Goal: Task Accomplishment & Management: Complete application form

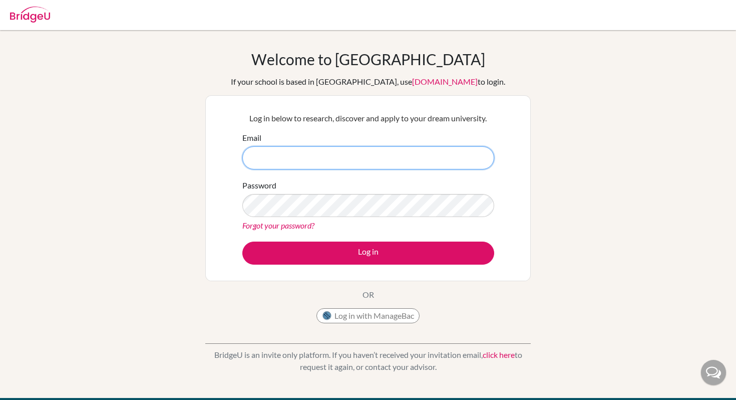
click at [276, 163] on input "Email" at bounding box center [368, 157] width 252 height 23
type input "[EMAIL_ADDRESS][DOMAIN_NAME]"
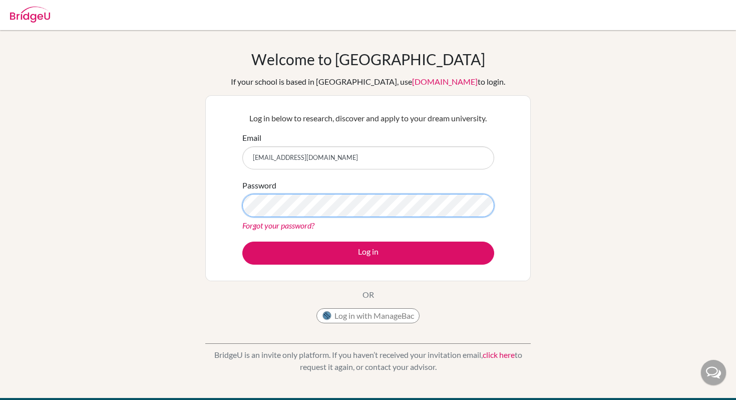
click at [242, 241] on button "Log in" at bounding box center [368, 252] width 252 height 23
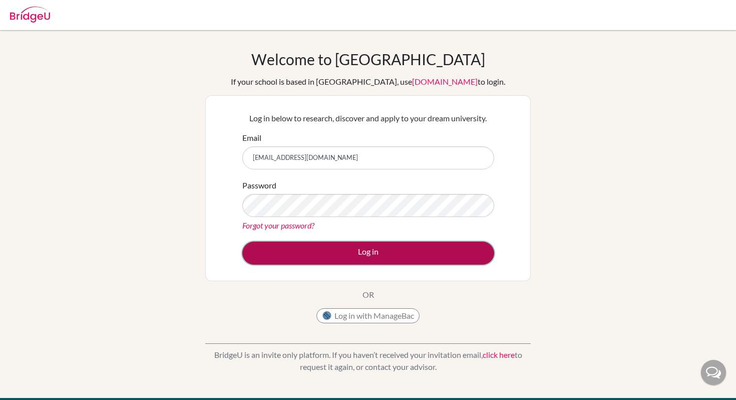
click at [308, 250] on button "Log in" at bounding box center [368, 252] width 252 height 23
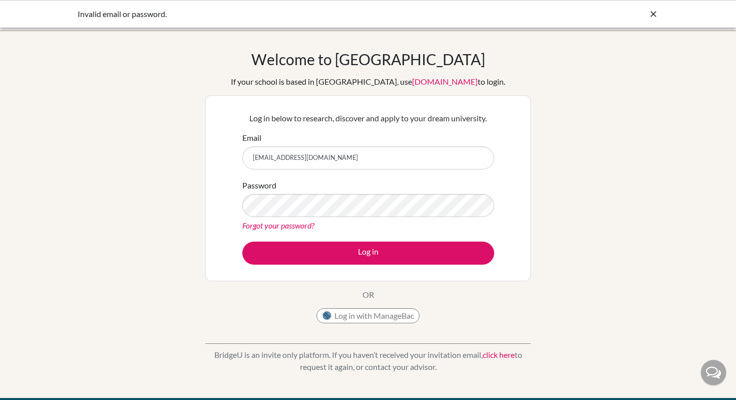
click at [428, 76] on div "If your school is based in China, use app.bridge-u.com.cn to login." at bounding box center [368, 82] width 275 height 12
click at [652, 14] on icon at bounding box center [654, 14] width 10 height 10
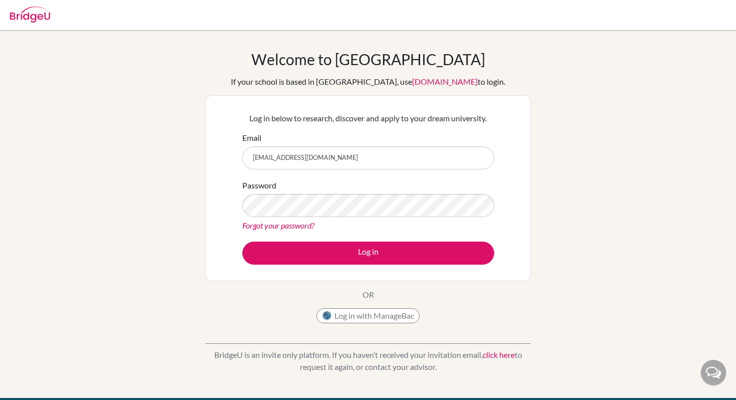
click at [28, 18] on img at bounding box center [30, 15] width 40 height 16
click at [33, 18] on img at bounding box center [30, 15] width 40 height 16
click at [616, 229] on div "Welcome to [GEOGRAPHIC_DATA] If your school is based in [GEOGRAPHIC_DATA], use …" at bounding box center [368, 214] width 736 height 328
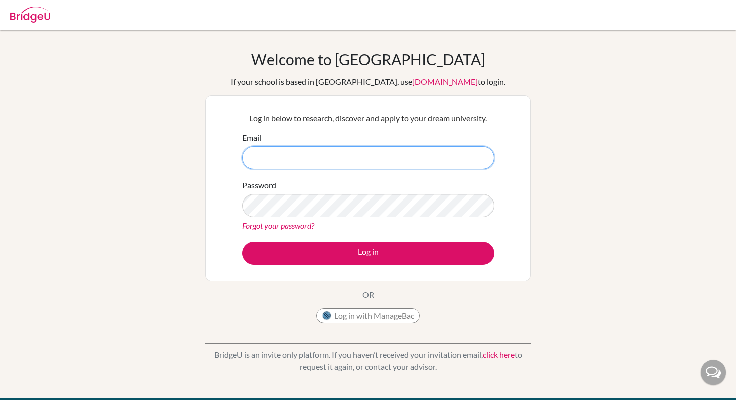
click at [327, 149] on input "Email" at bounding box center [368, 157] width 252 height 23
click at [330, 169] on form "Email tais Password Forgot your password? Log in" at bounding box center [368, 198] width 252 height 133
click at [322, 159] on input "tais" at bounding box center [368, 157] width 252 height 23
type input "taisei.murakami@students.aobajapan.jp"
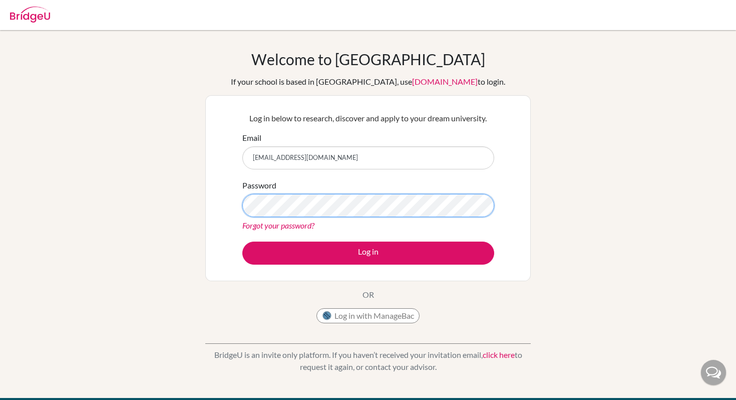
click at [242, 241] on button "Log in" at bounding box center [368, 252] width 252 height 23
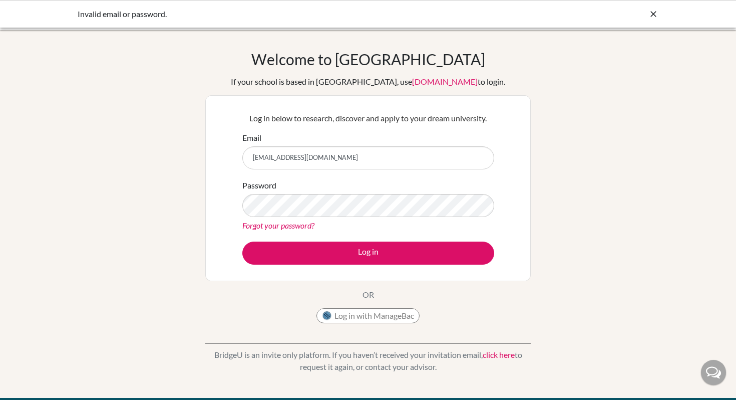
click at [377, 188] on div "Password Forgot your password?" at bounding box center [368, 205] width 252 height 52
click at [242, 241] on button "Log in" at bounding box center [368, 252] width 252 height 23
click at [404, 162] on input "[EMAIL_ADDRESS][DOMAIN_NAME]" at bounding box center [368, 157] width 252 height 23
click at [507, 347] on div "BridgeU is an invite only platform. If you haven’t received your invitation ema…" at bounding box center [368, 353] width 326 height 50
click at [507, 350] on link "click here" at bounding box center [499, 355] width 32 height 10
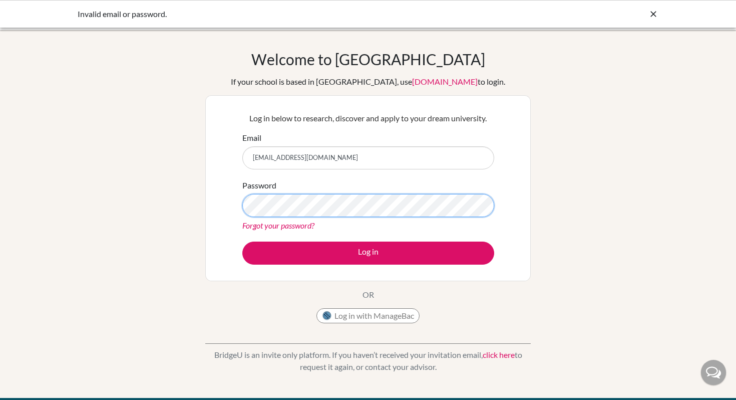
click at [242, 241] on button "Log in" at bounding box center [368, 252] width 252 height 23
click at [651, 13] on icon at bounding box center [654, 14] width 10 height 10
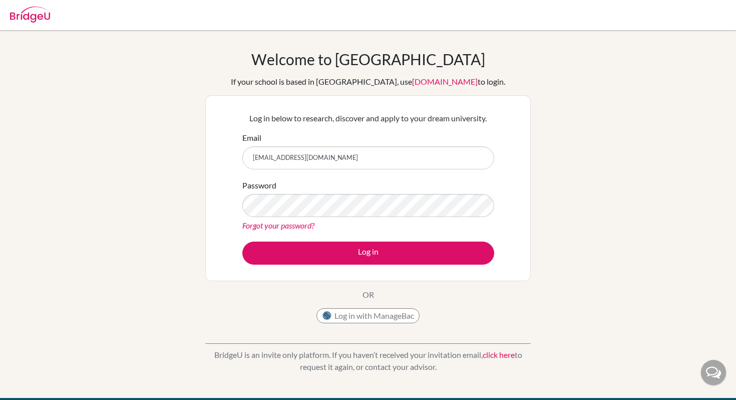
click at [309, 223] on link "Forgot your password?" at bounding box center [278, 225] width 72 height 10
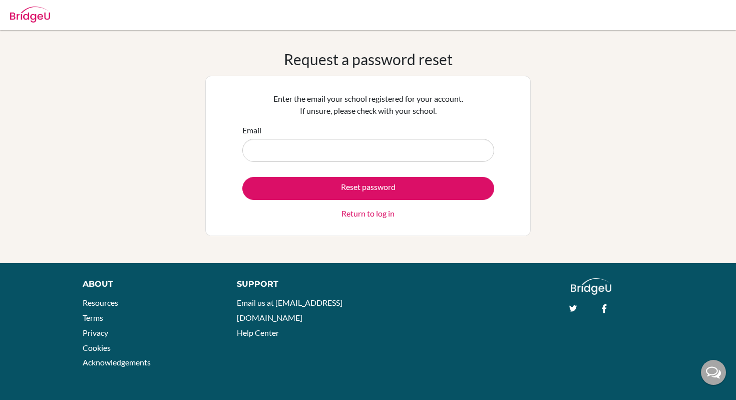
click at [330, 143] on input "Email" at bounding box center [368, 150] width 252 height 23
type input "taisei.murakami@students.aobajapan.jp"
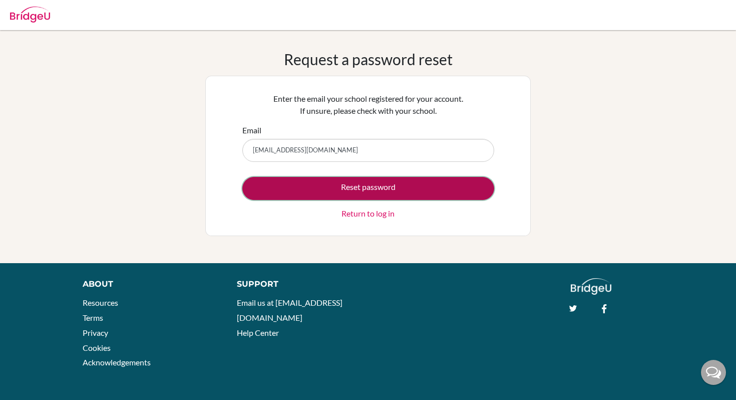
click at [378, 191] on button "Reset password" at bounding box center [368, 188] width 252 height 23
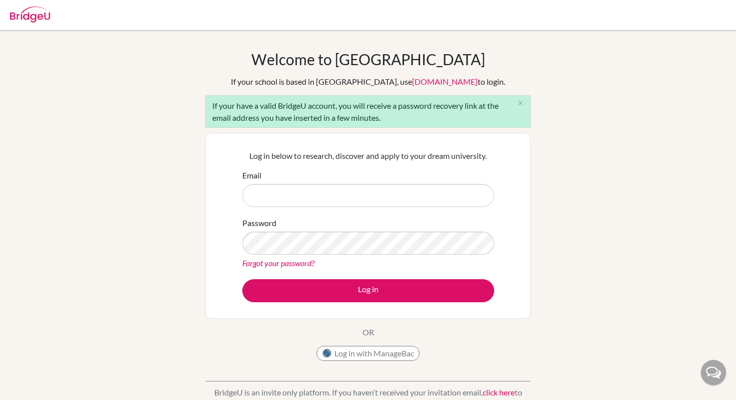
click at [393, 197] on input "Email" at bounding box center [368, 195] width 252 height 23
type input "[EMAIL_ADDRESS][DOMAIN_NAME]"
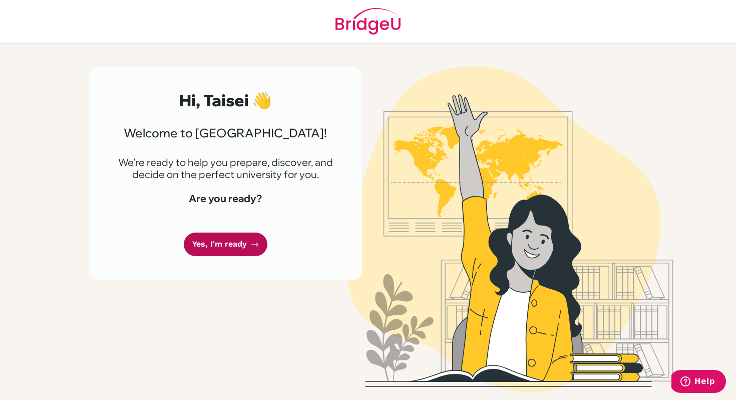
click at [245, 244] on link "Yes, I'm ready" at bounding box center [226, 244] width 84 height 24
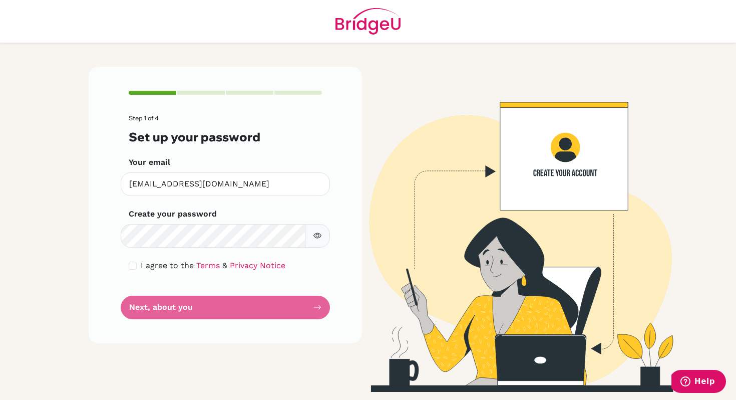
click at [137, 267] on div "I agree to the Terms & Privacy Notice" at bounding box center [225, 265] width 193 height 12
click at [134, 265] on input "checkbox" at bounding box center [133, 265] width 8 height 8
checkbox input "true"
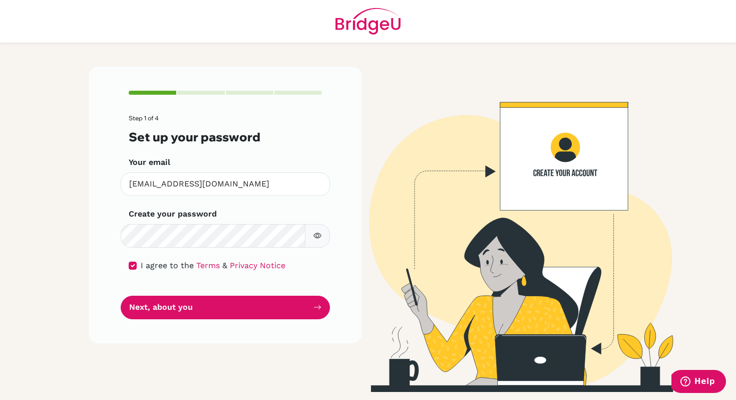
click at [320, 244] on button "button" at bounding box center [317, 236] width 25 height 24
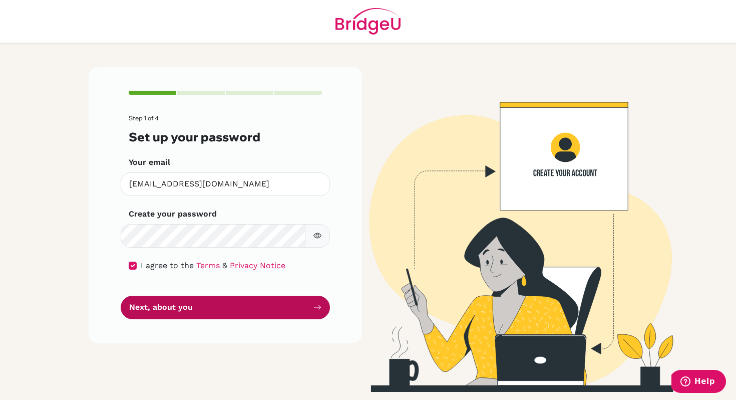
click at [272, 314] on button "Next, about you" at bounding box center [225, 308] width 209 height 24
